Goal: Task Accomplishment & Management: Complete application form

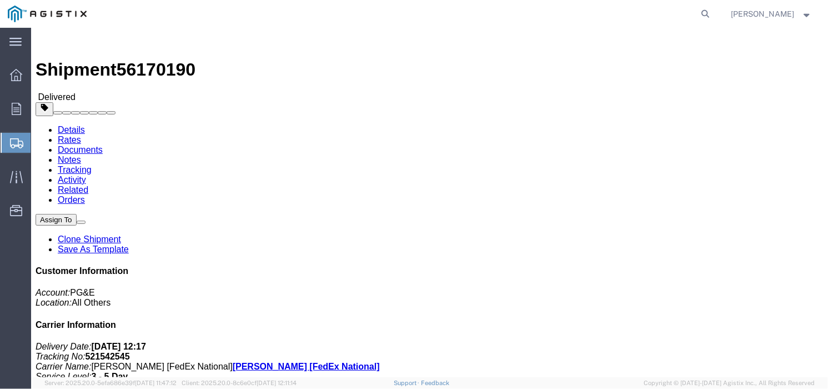
click at [0, 0] on span "Create Shipment" at bounding box center [0, 0] width 0 height 0
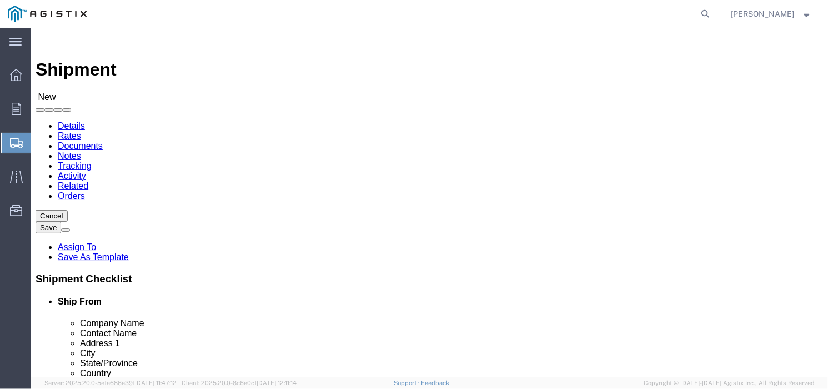
select select
click select "Select Allied Group PG&E"
select select "9596"
click select "Select Allied Group PG&E"
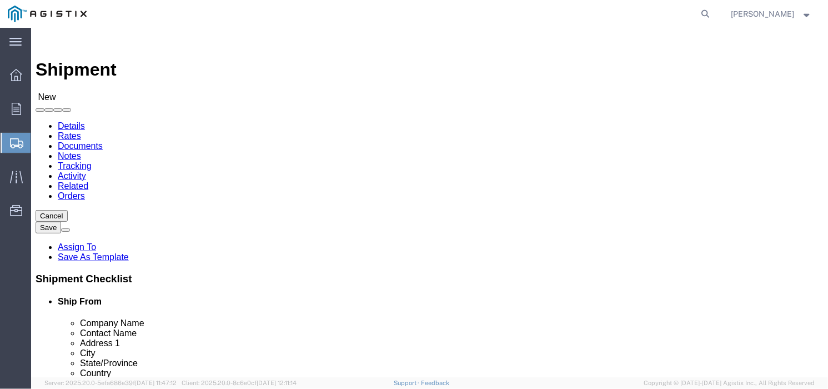
select select
click select "Select All Others [GEOGRAPHIC_DATA] [GEOGRAPHIC_DATA] [GEOGRAPHIC_DATA] [GEOGRA…"
select select "23082"
click select "Select All Others [GEOGRAPHIC_DATA] [GEOGRAPHIC_DATA] [GEOGRAPHIC_DATA] [GEOGRA…"
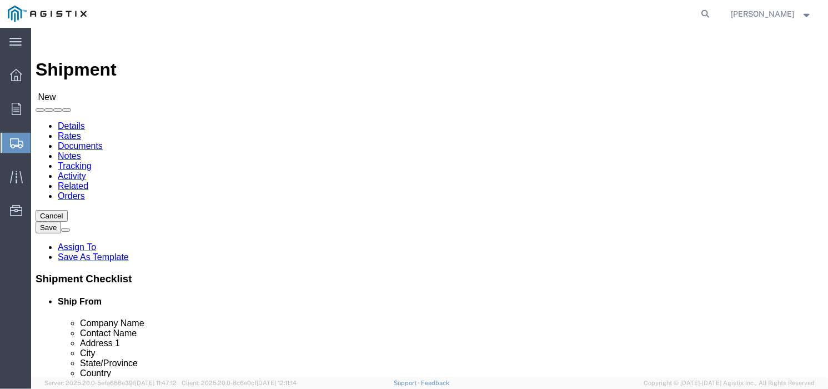
click div "Account Select Allied Group PG&E Location Select All Others [GEOGRAPHIC_DATA] […"
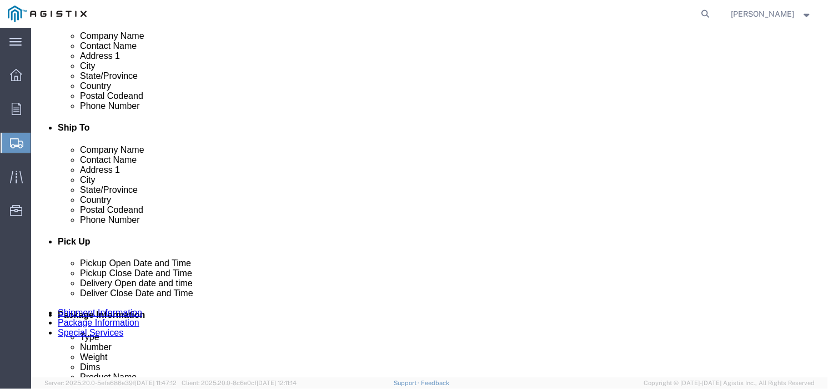
scroll to position [278, 0]
